Goal: Check status: Check status

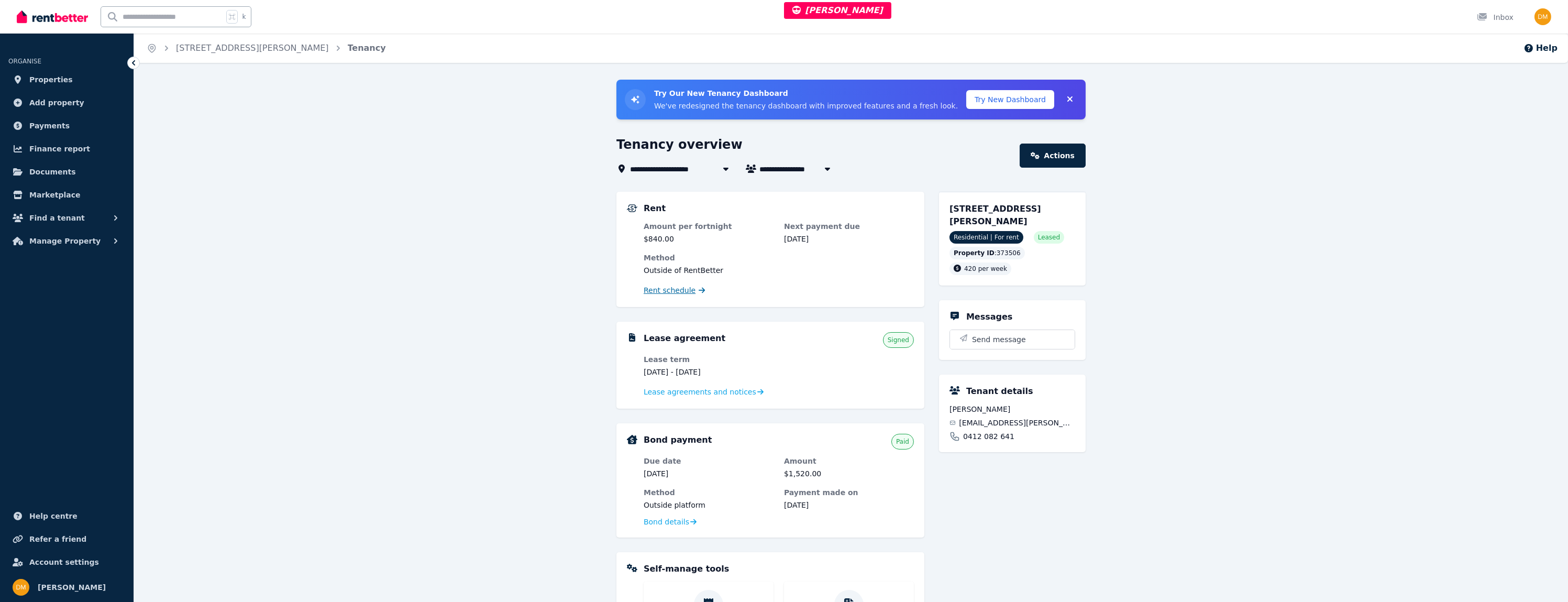
click at [677, 287] on span "Rent schedule" at bounding box center [669, 290] width 52 height 10
